Goal: Information Seeking & Learning: Understand process/instructions

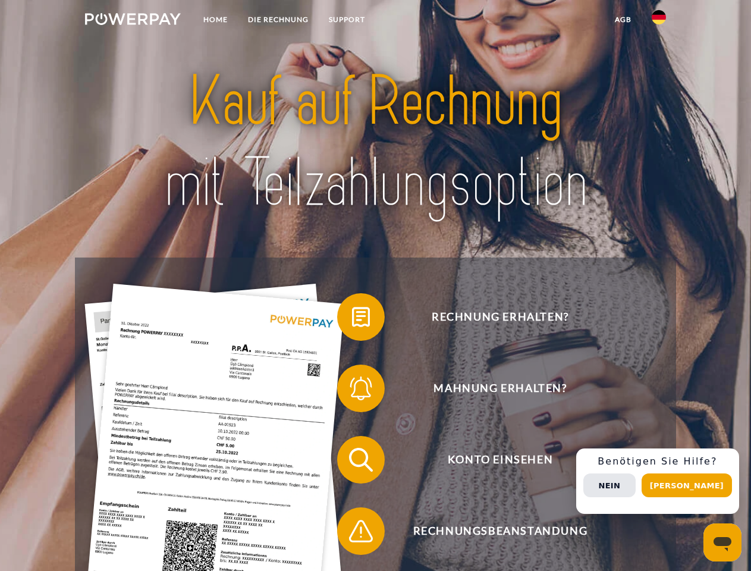
click at [133, 21] on img at bounding box center [133, 19] width 96 height 12
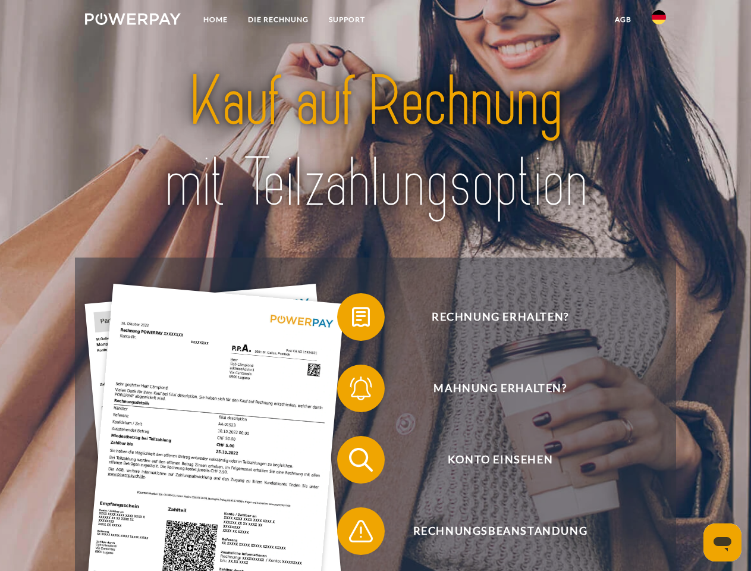
click at [659, 21] on img at bounding box center [659, 17] width 14 height 14
click at [623, 20] on link "agb" at bounding box center [623, 19] width 37 height 21
click at [352, 320] on span at bounding box center [343, 316] width 59 height 59
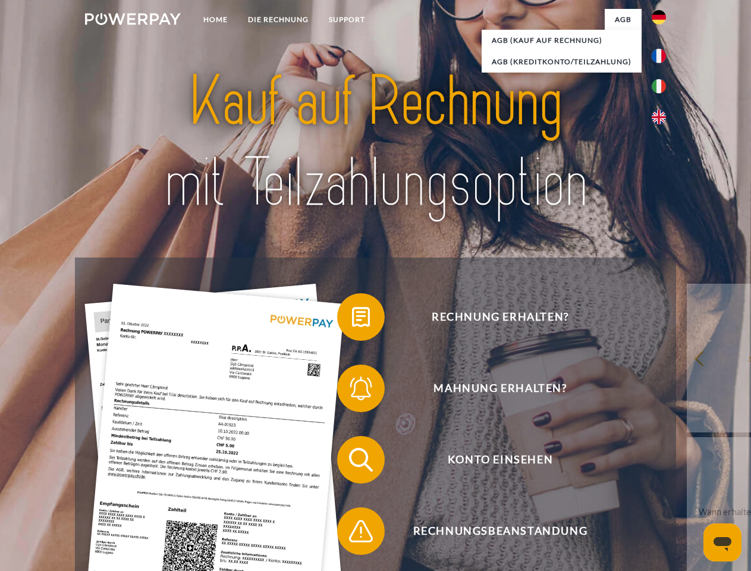
click at [352, 391] on span at bounding box center [343, 388] width 59 height 59
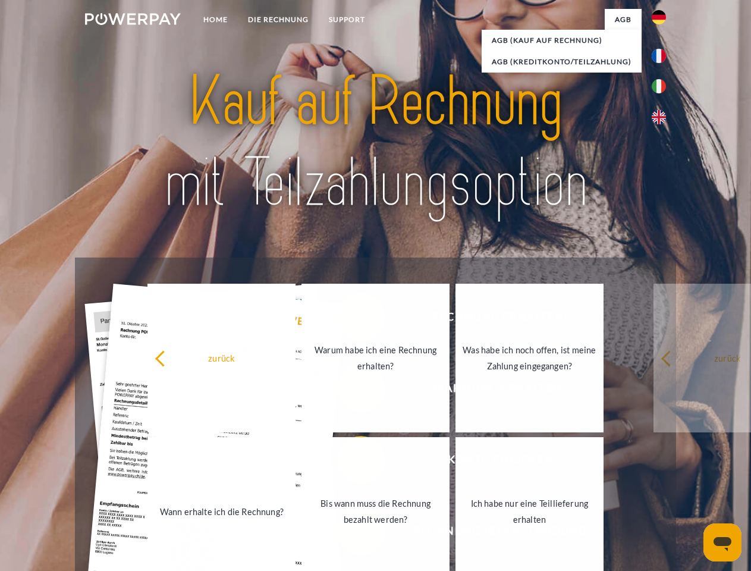
click at [352, 462] on link "Bis wann muss die Rechnung bezahlt werden?" at bounding box center [376, 511] width 148 height 149
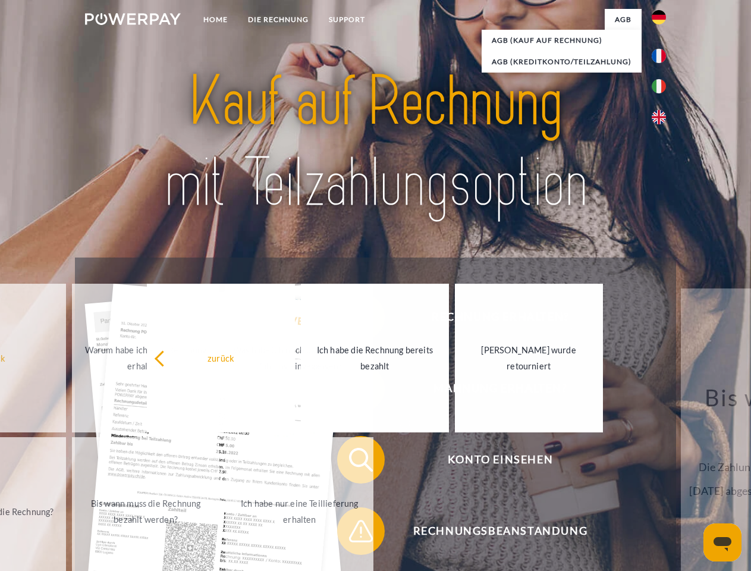
click at [352, 534] on span at bounding box center [343, 531] width 59 height 59
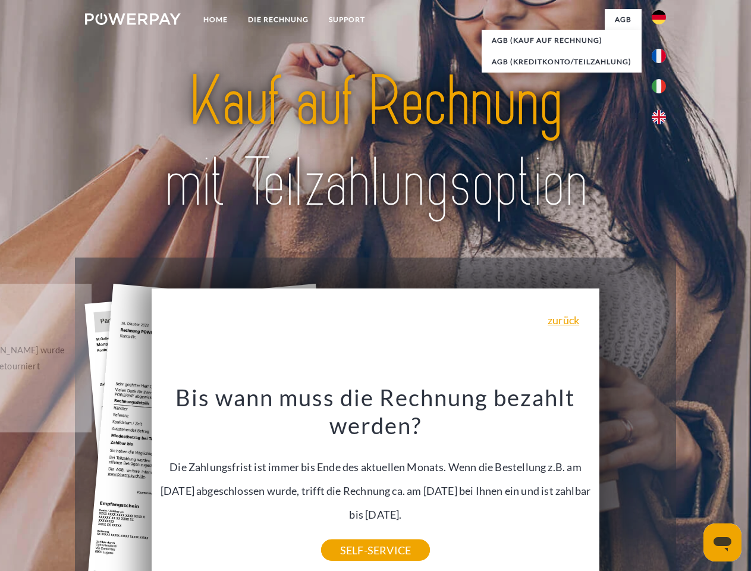
click at [662, 481] on div "Rechnung erhalten? Mahnung erhalten? Konto einsehen" at bounding box center [375, 496] width 601 height 476
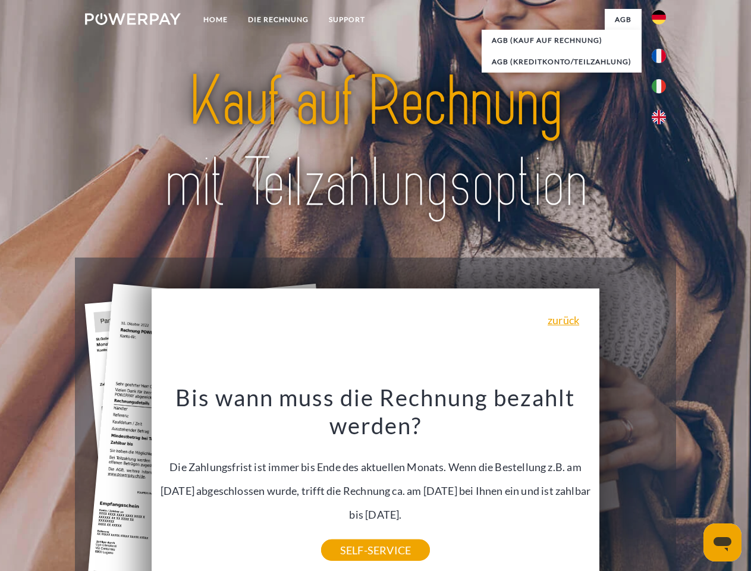
click at [633, 484] on span "Konto einsehen" at bounding box center [501, 460] width 292 height 48
click at [691, 486] on header "Home DIE RECHNUNG SUPPORT" at bounding box center [375, 411] width 751 height 822
